Goal: Task Accomplishment & Management: Use online tool/utility

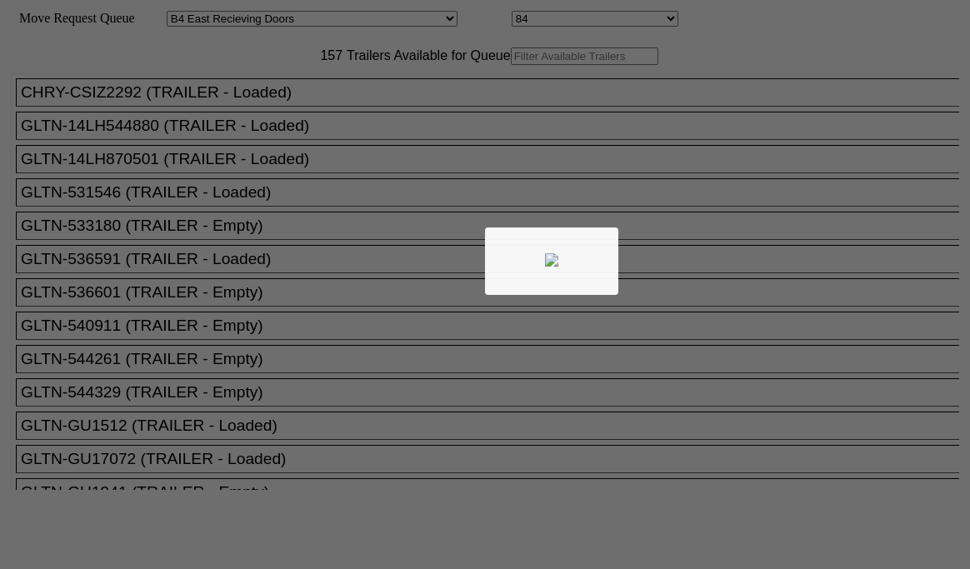
select select "527"
select select "8140"
drag, startPoint x: 0, startPoint y: 0, endPoint x: 237, endPoint y: 101, distance: 257.9
click at [237, 101] on div at bounding box center [485, 284] width 970 height 569
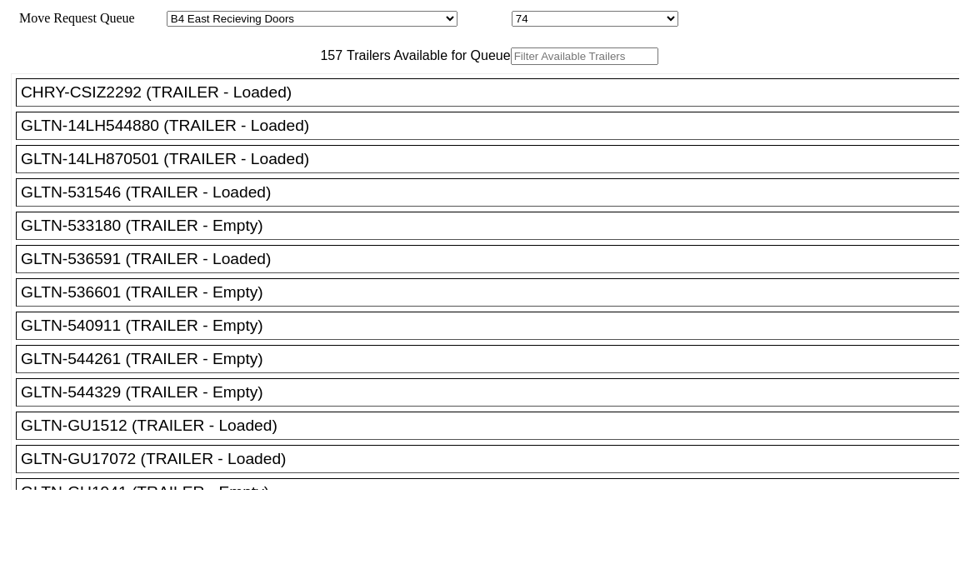
click at [511, 65] on input "text" at bounding box center [584, 55] width 147 height 17
paste input "HGIU515280"
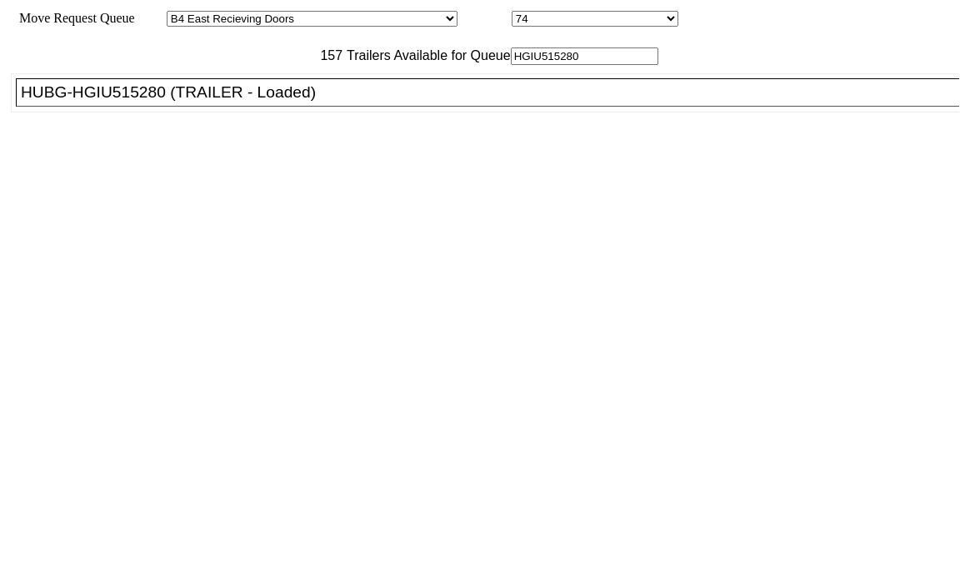
type input "HGIU515280"
click at [251, 102] on div "HUBG-HGIU515280 (TRAILER - Loaded)" at bounding box center [495, 92] width 948 height 18
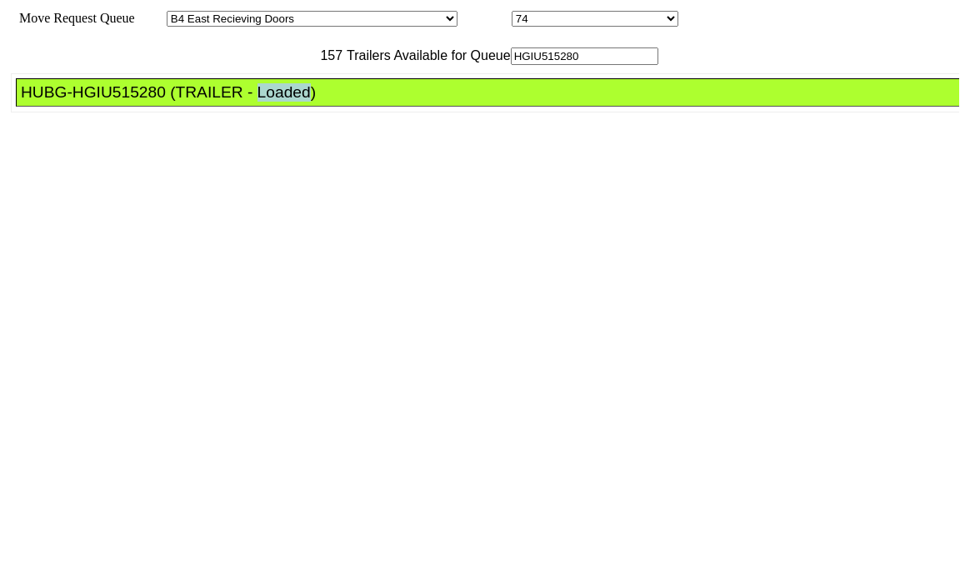
click at [251, 102] on div "HUBG-HGIU515280 (TRAILER - Loaded)" at bounding box center [495, 92] width 948 height 18
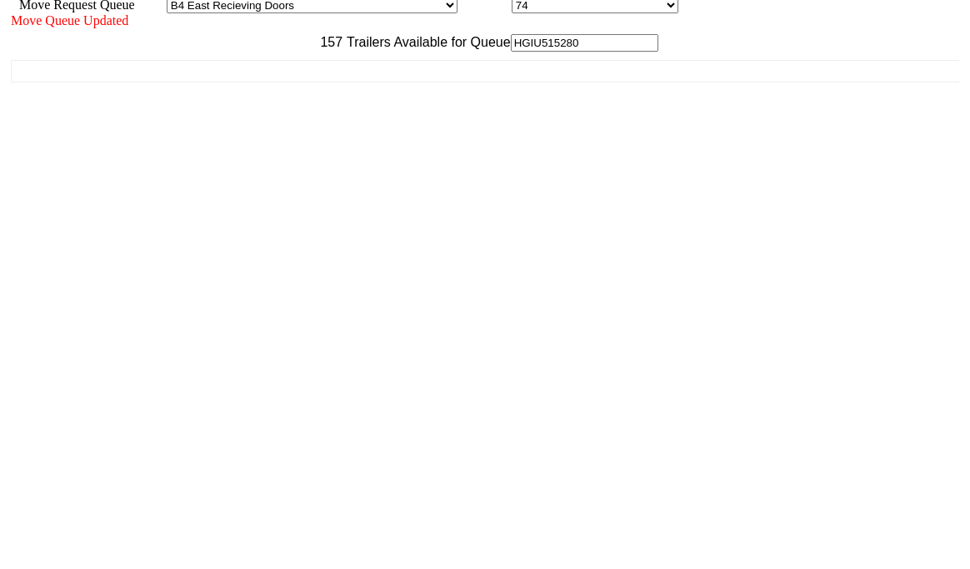
scroll to position [17, 0]
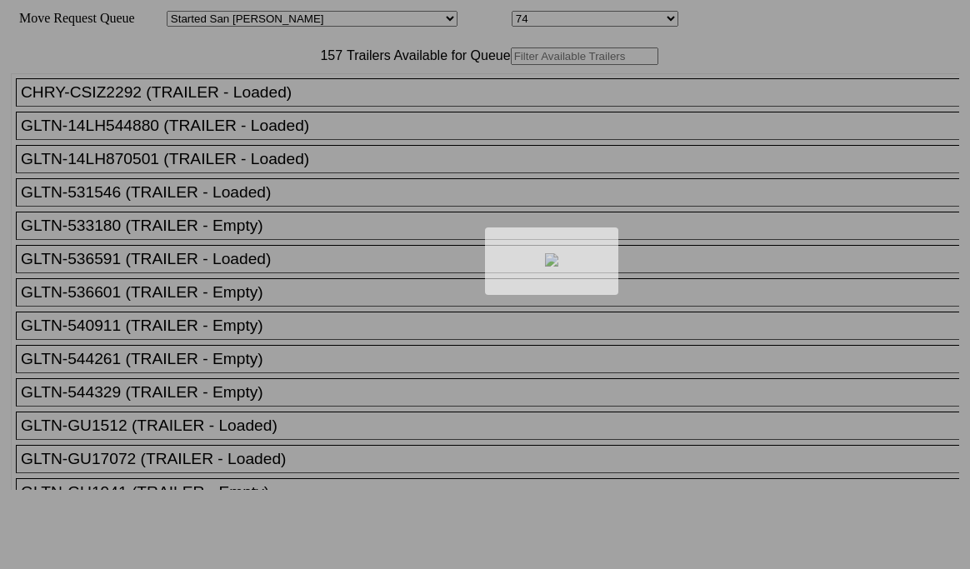
click at [290, 124] on div at bounding box center [485, 284] width 970 height 569
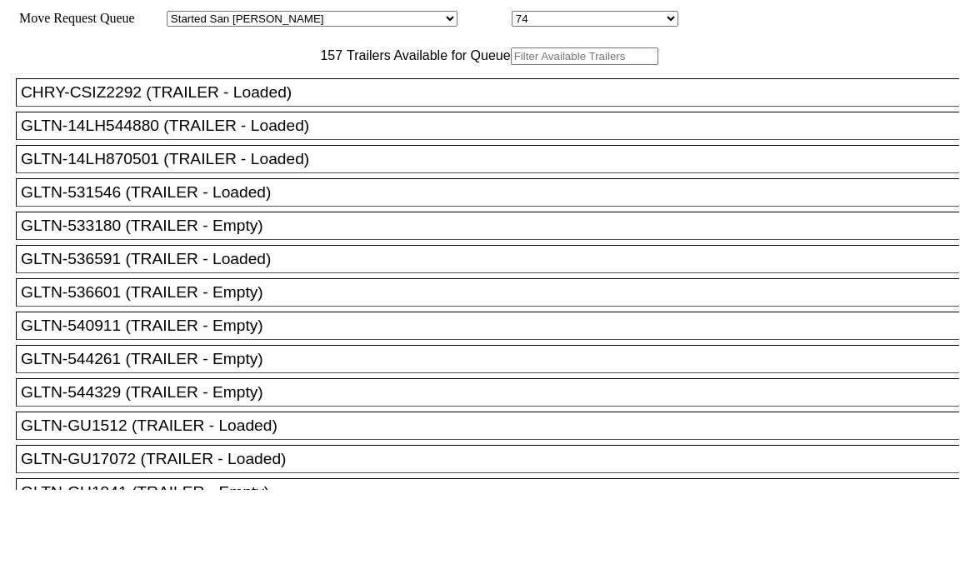
click at [511, 65] on input "text" at bounding box center [584, 55] width 147 height 17
paste input "TA154883"
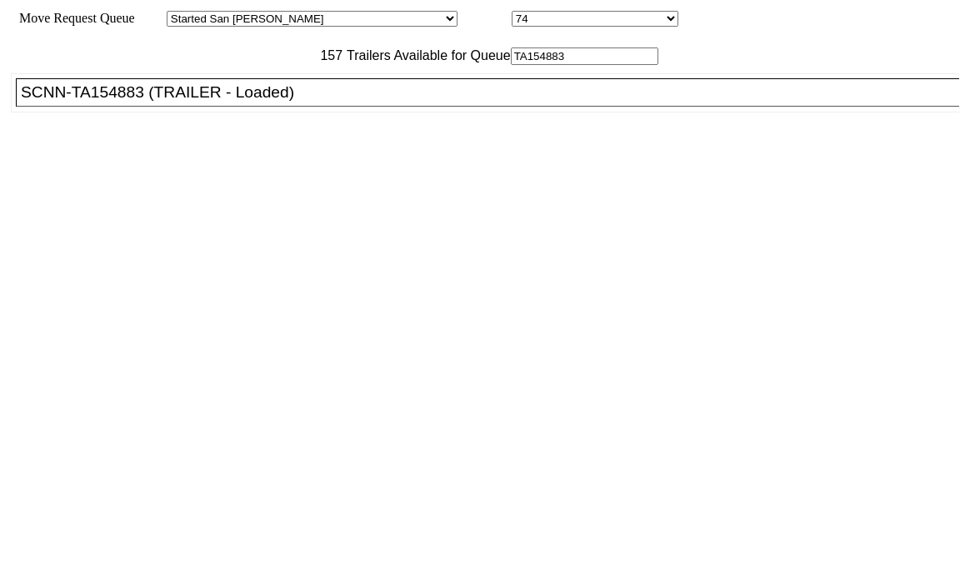
type input "TA154883"
click at [277, 102] on div "SCNN-TA154883 (TRAILER - Loaded)" at bounding box center [495, 92] width 948 height 18
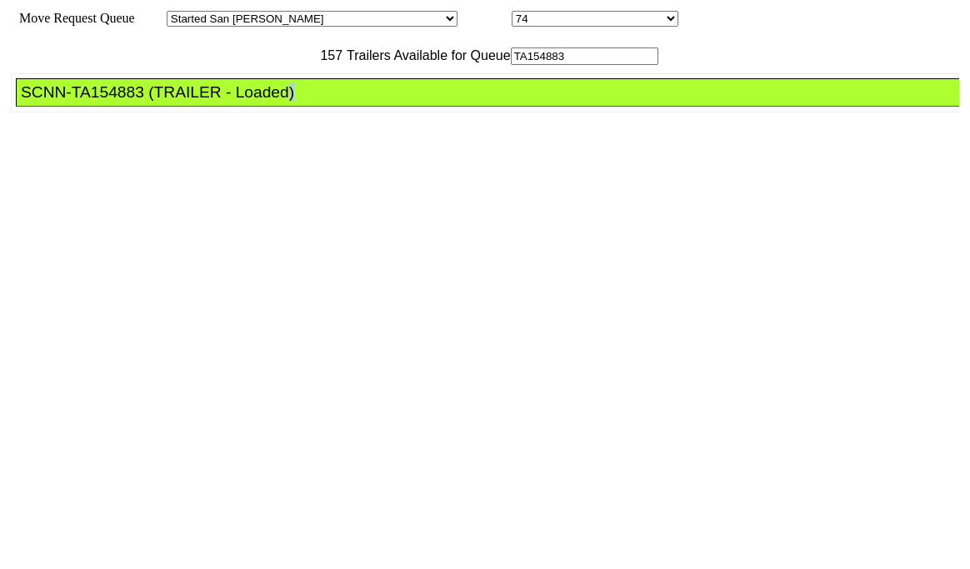
click at [277, 102] on div "SCNN-TA154883 (TRAILER - Loaded)" at bounding box center [495, 92] width 948 height 18
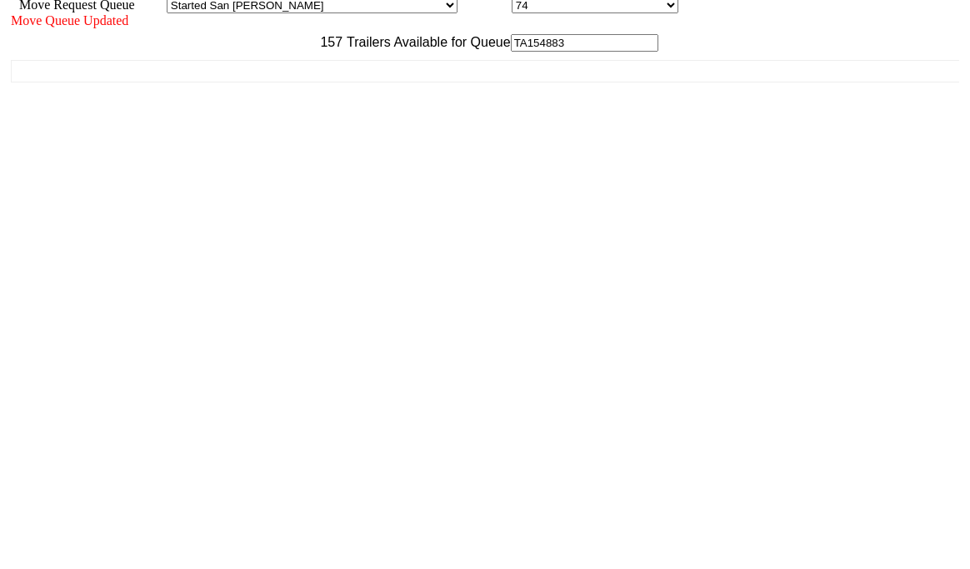
scroll to position [17, 0]
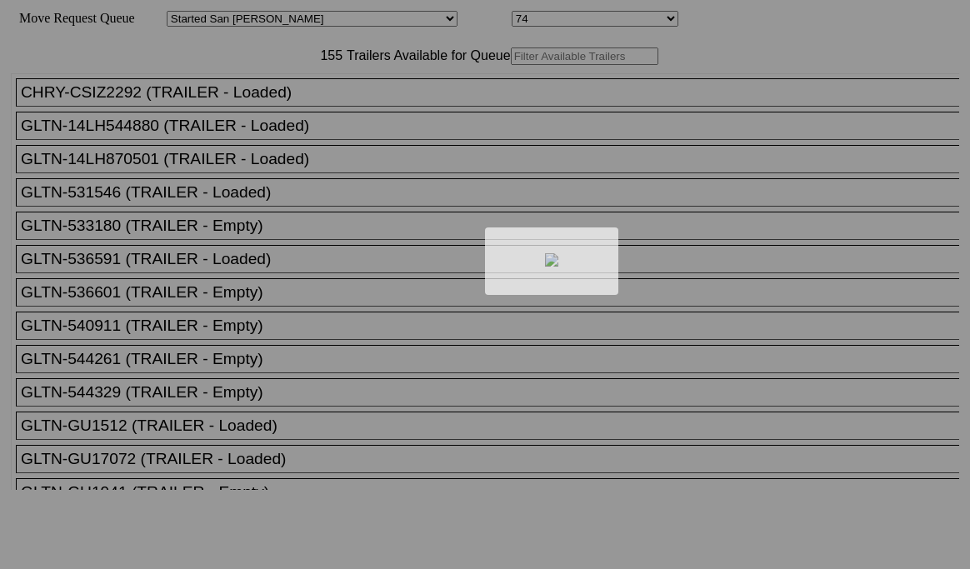
click at [278, 105] on div at bounding box center [485, 284] width 970 height 569
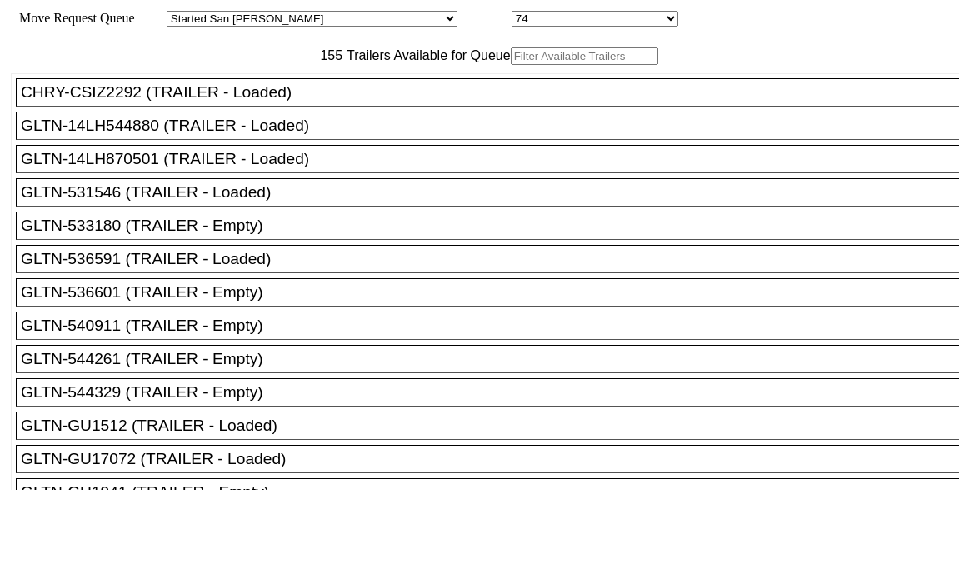
click at [511, 65] on input "text" at bounding box center [584, 55] width 147 height 17
paste input "JBHU346366"
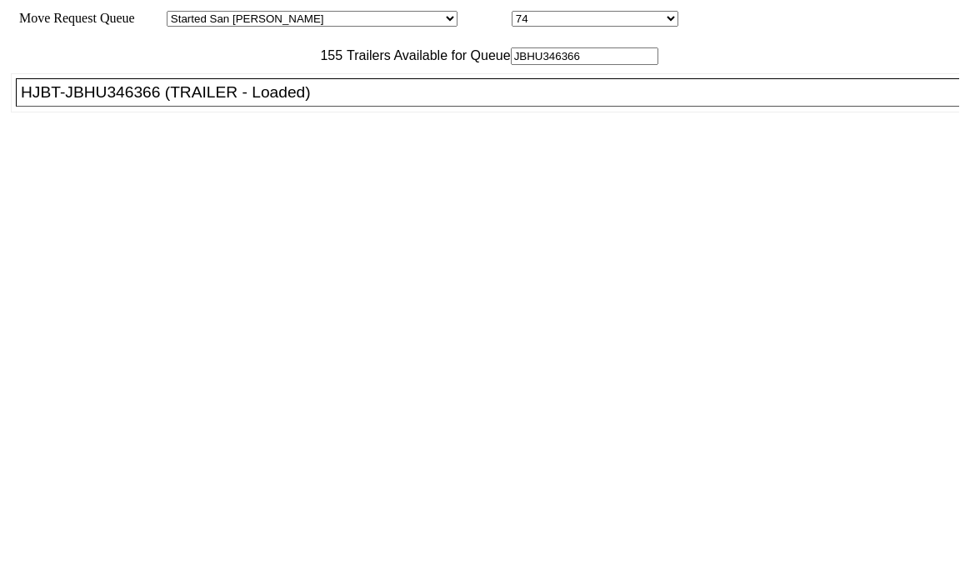
type input "JBHU346366"
click at [260, 102] on div "HJBT-JBHU346366 (TRAILER - Loaded)" at bounding box center [495, 92] width 948 height 18
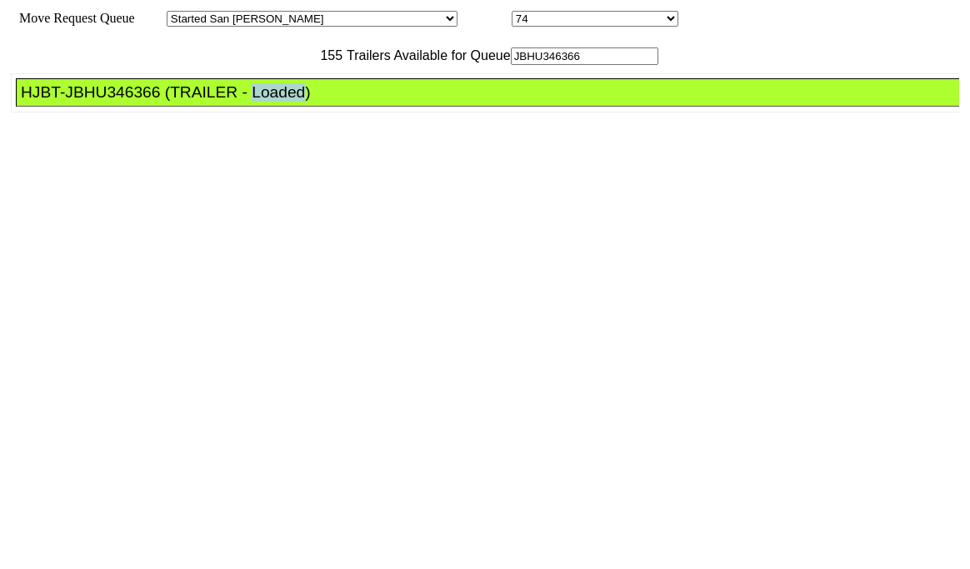
click at [260, 102] on div "HJBT-JBHU346366 (TRAILER - Loaded)" at bounding box center [495, 92] width 948 height 18
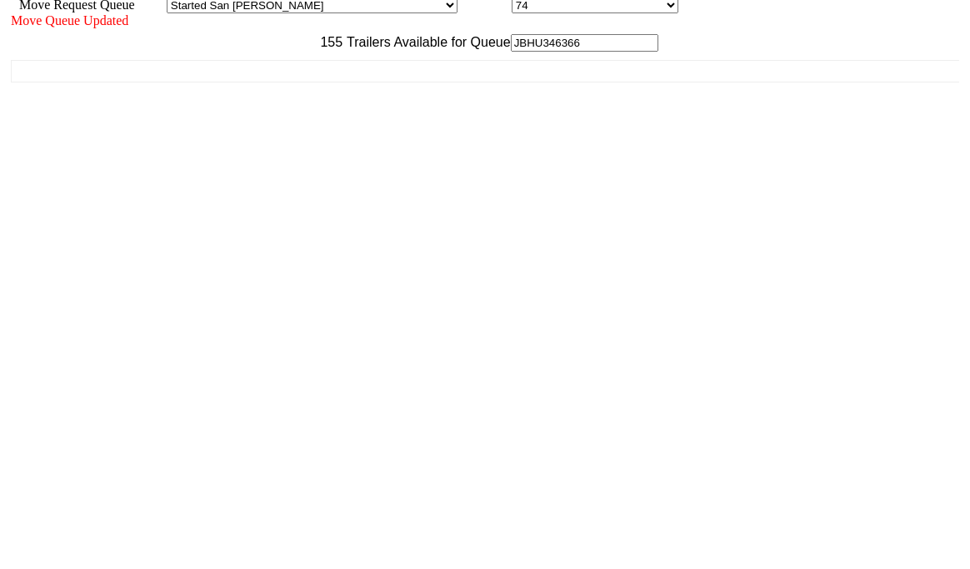
scroll to position [17, 0]
